Goal: Task Accomplishment & Management: Use online tool/utility

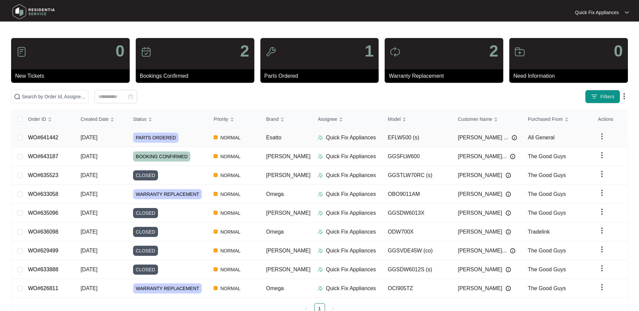
click at [204, 137] on div "PARTS ORDERED" at bounding box center [170, 138] width 75 height 10
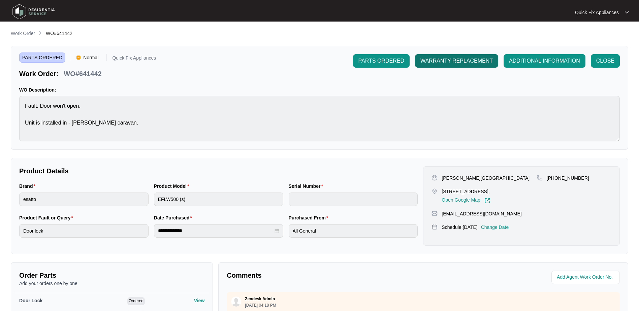
click at [448, 63] on span "WARRANTY REPLACEMENT" at bounding box center [456, 61] width 72 height 8
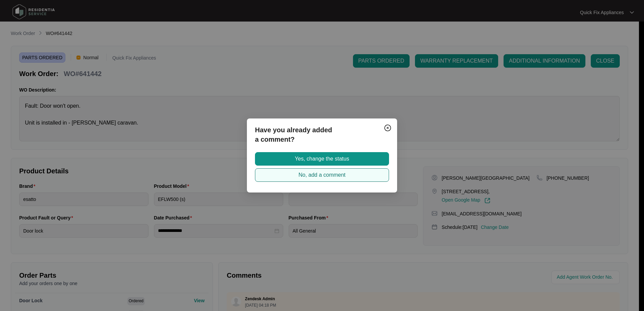
click at [341, 175] on span "No, add a comment" at bounding box center [321, 175] width 47 height 8
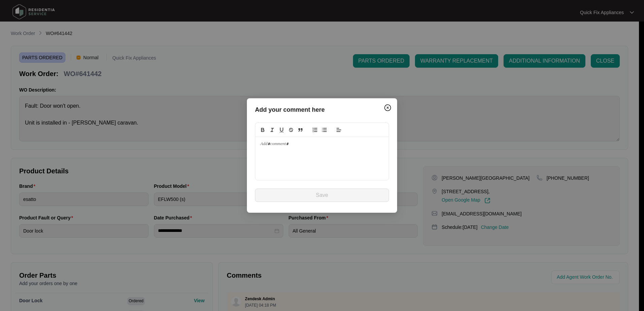
click at [336, 159] on div at bounding box center [321, 158] width 133 height 43
click at [384, 106] on img "Close" at bounding box center [387, 108] width 8 height 8
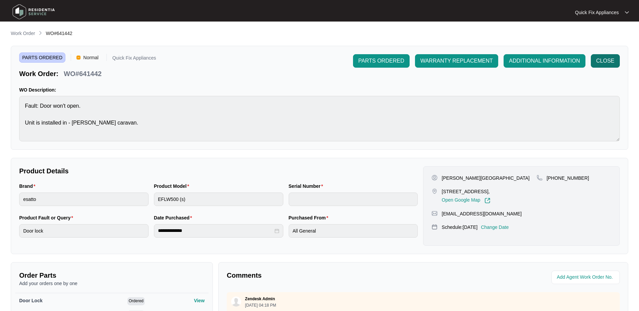
click at [598, 61] on span "CLOSE" at bounding box center [605, 61] width 18 height 8
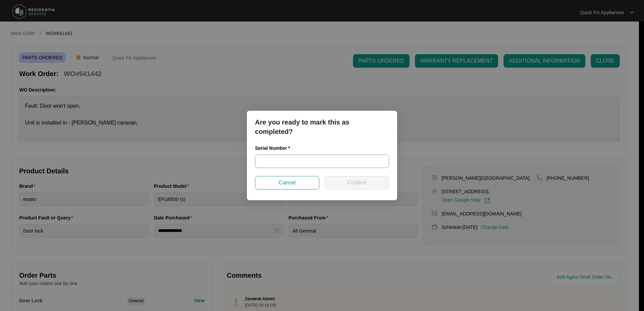
click at [288, 163] on input "text" at bounding box center [322, 161] width 134 height 13
click at [306, 156] on input "text" at bounding box center [322, 161] width 134 height 13
paste input "540K2577401436025J00296"
type input "540K2577401436025J00296"
click at [356, 181] on span "Confirm" at bounding box center [356, 183] width 19 height 8
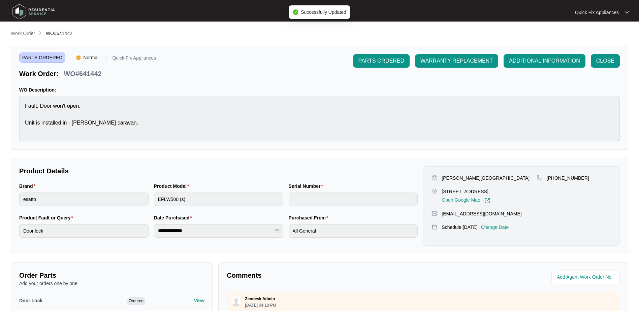
type input "540K2577401436025J00296"
